Goal: Task Accomplishment & Management: Manage account settings

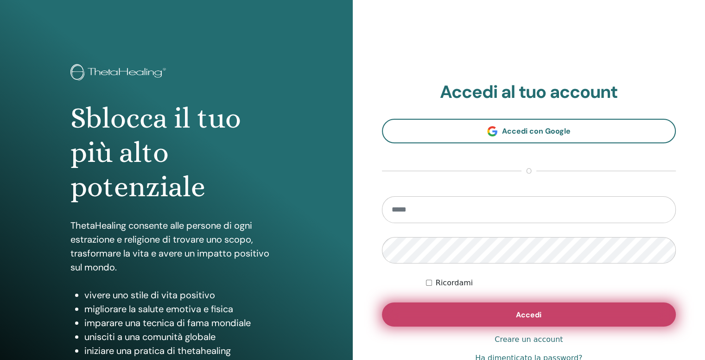
type input "**********"
click at [536, 311] on span "Accedi" at bounding box center [528, 315] width 25 height 10
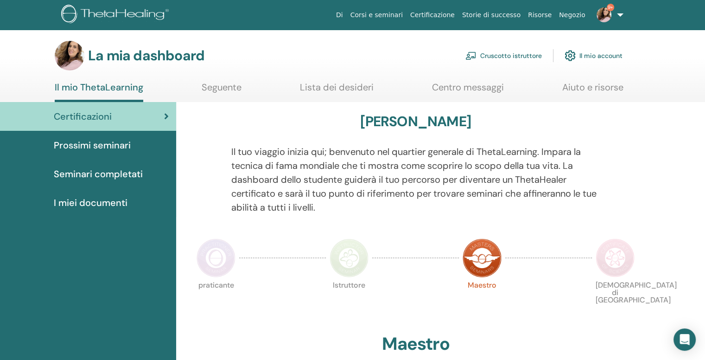
click at [478, 59] on link "Cruscotto istruttore" at bounding box center [503, 55] width 76 height 20
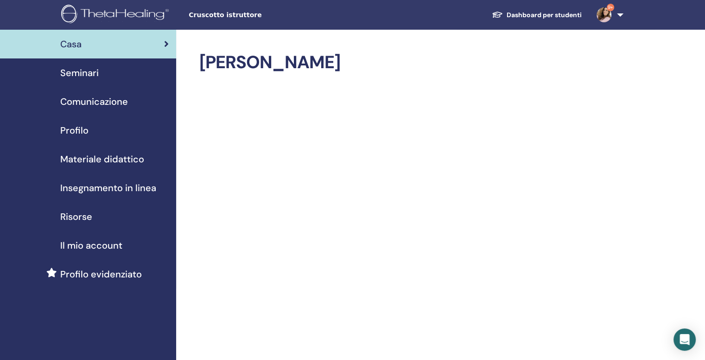
click at [72, 71] on span "Seminari" at bounding box center [79, 73] width 38 height 14
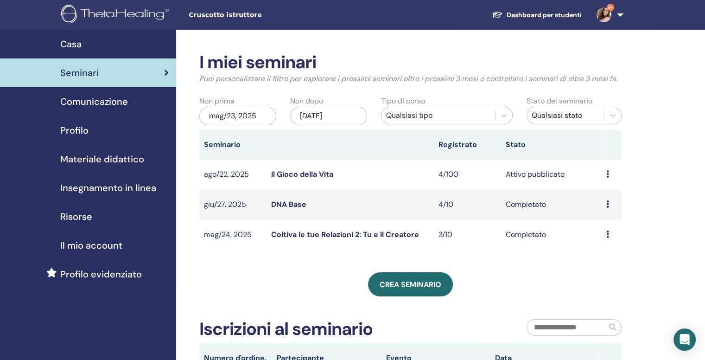
click at [321, 177] on link "Il Gioco della Vita" at bounding box center [302, 174] width 62 height 10
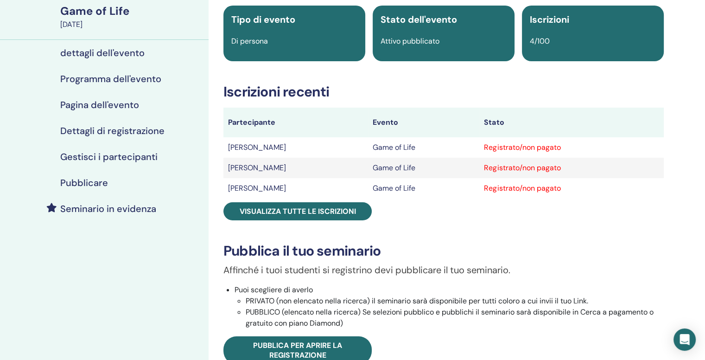
scroll to position [70, 0]
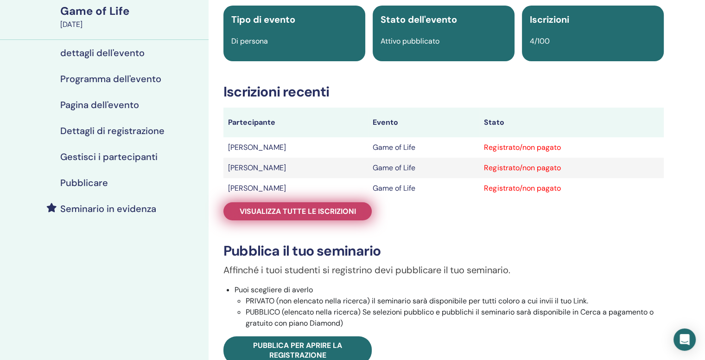
click at [347, 214] on span "Visualizza tutte le iscrizioni" at bounding box center [298, 211] width 116 height 10
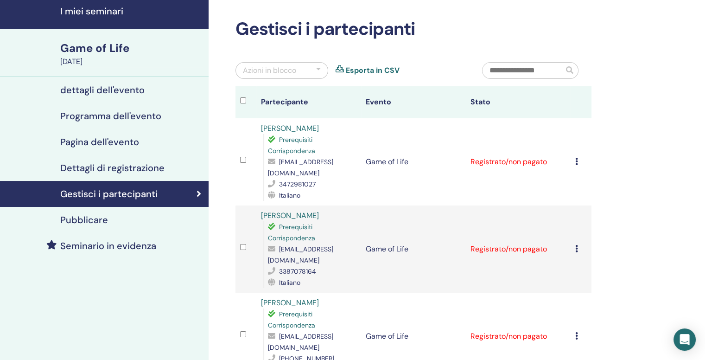
scroll to position [33, 0]
click at [307, 69] on div "Azioni in blocco" at bounding box center [281, 70] width 93 height 17
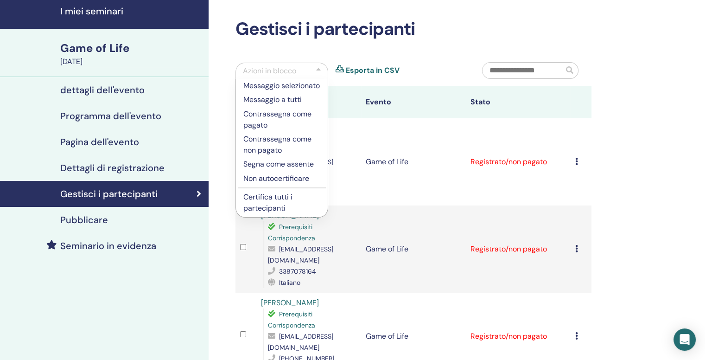
click at [280, 196] on p "Certifica tutti i partecipanti" at bounding box center [281, 202] width 77 height 22
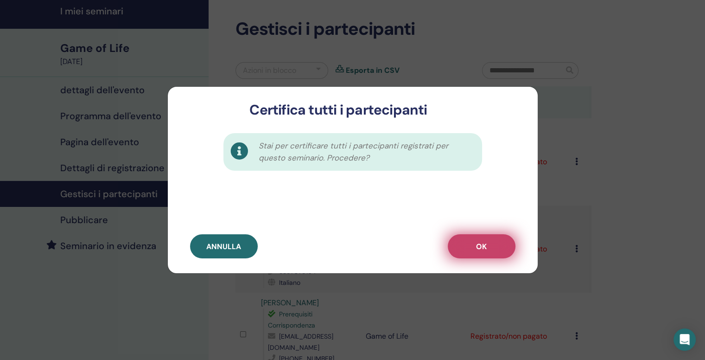
click at [480, 239] on button "OK" at bounding box center [482, 246] width 68 height 24
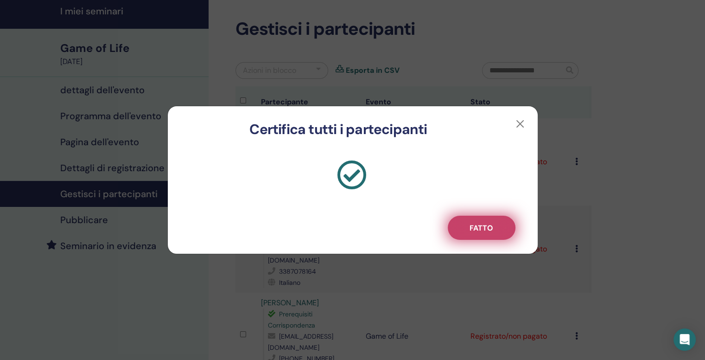
click at [476, 228] on span "Fatto" at bounding box center [482, 228] width 24 height 10
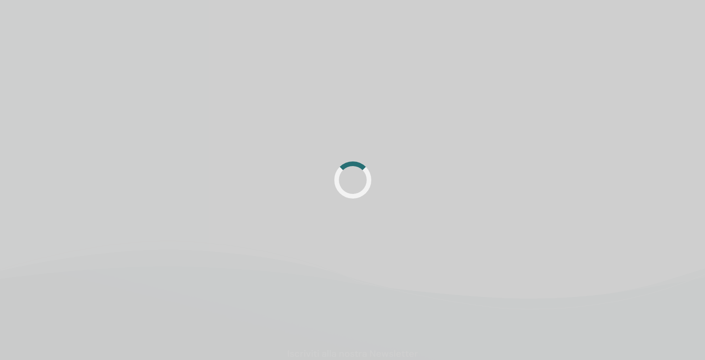
scroll to position [33, 0]
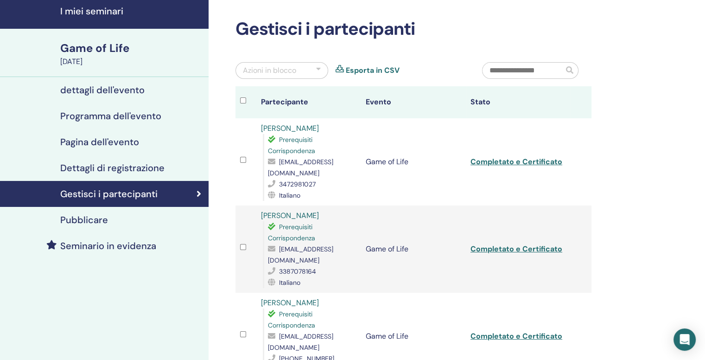
click at [278, 74] on div "Azioni in blocco" at bounding box center [269, 70] width 53 height 11
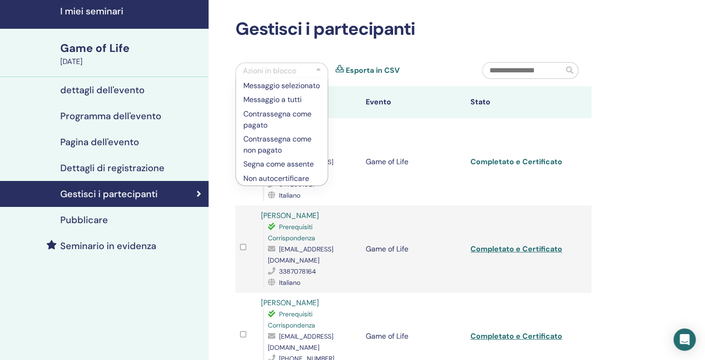
click at [509, 162] on link "Completato e Certificato" at bounding box center [516, 162] width 92 height 10
click at [509, 244] on link "Completato e Certificato" at bounding box center [516, 249] width 92 height 10
click at [502, 331] on link "Completato e Certificato" at bounding box center [516, 336] width 92 height 10
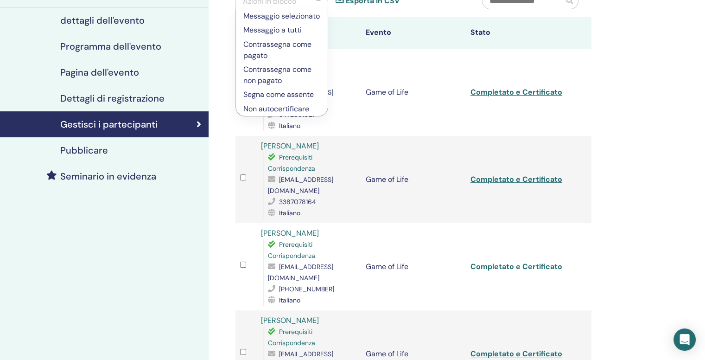
scroll to position [132, 0]
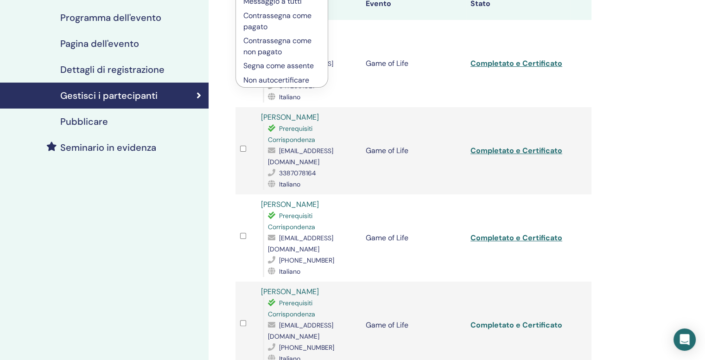
click at [506, 320] on link "Completato e Certificato" at bounding box center [516, 325] width 92 height 10
click at [341, 105] on td "[PERSON_NAME] Prerequisiti Corrispondenza [EMAIL_ADDRESS][DOMAIN_NAME] 34729810…" at bounding box center [308, 63] width 105 height 87
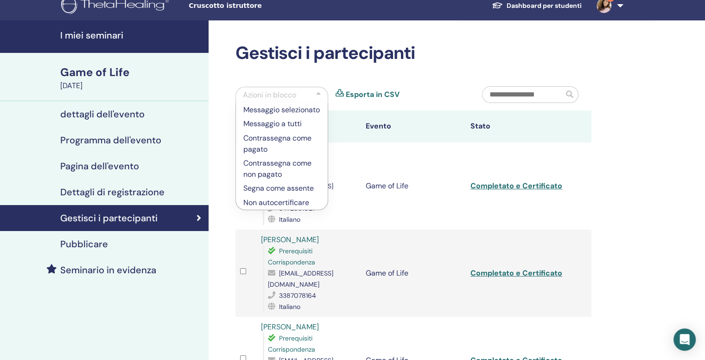
click at [319, 91] on div at bounding box center [318, 94] width 5 height 11
